Goal: Check status: Check status

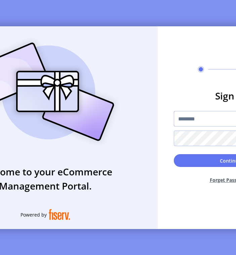
type input "**********"
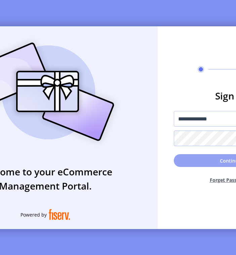
click at [189, 160] on button "Continue" at bounding box center [230, 160] width 113 height 13
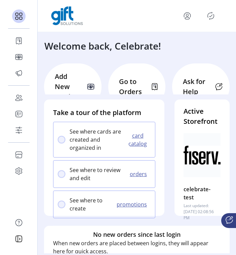
click at [130, 86] on p "Go to Orders" at bounding box center [133, 86] width 28 height 20
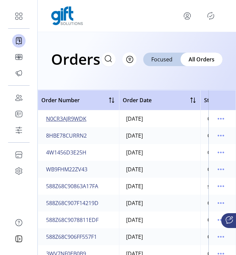
click at [72, 120] on span "N0CR3AJR9WDK" at bounding box center [66, 119] width 40 height 8
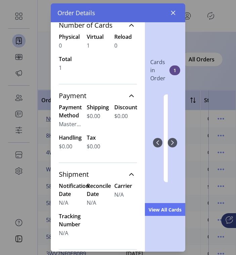
scroll to position [127, 0]
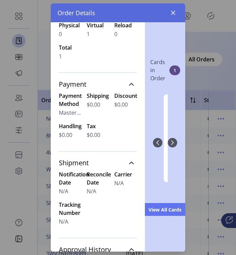
click at [72, 126] on label "Handling" at bounding box center [70, 126] width 23 height 8
click at [175, 11] on icon "button" at bounding box center [173, 13] width 4 height 4
